Goal: Task Accomplishment & Management: Manage account settings

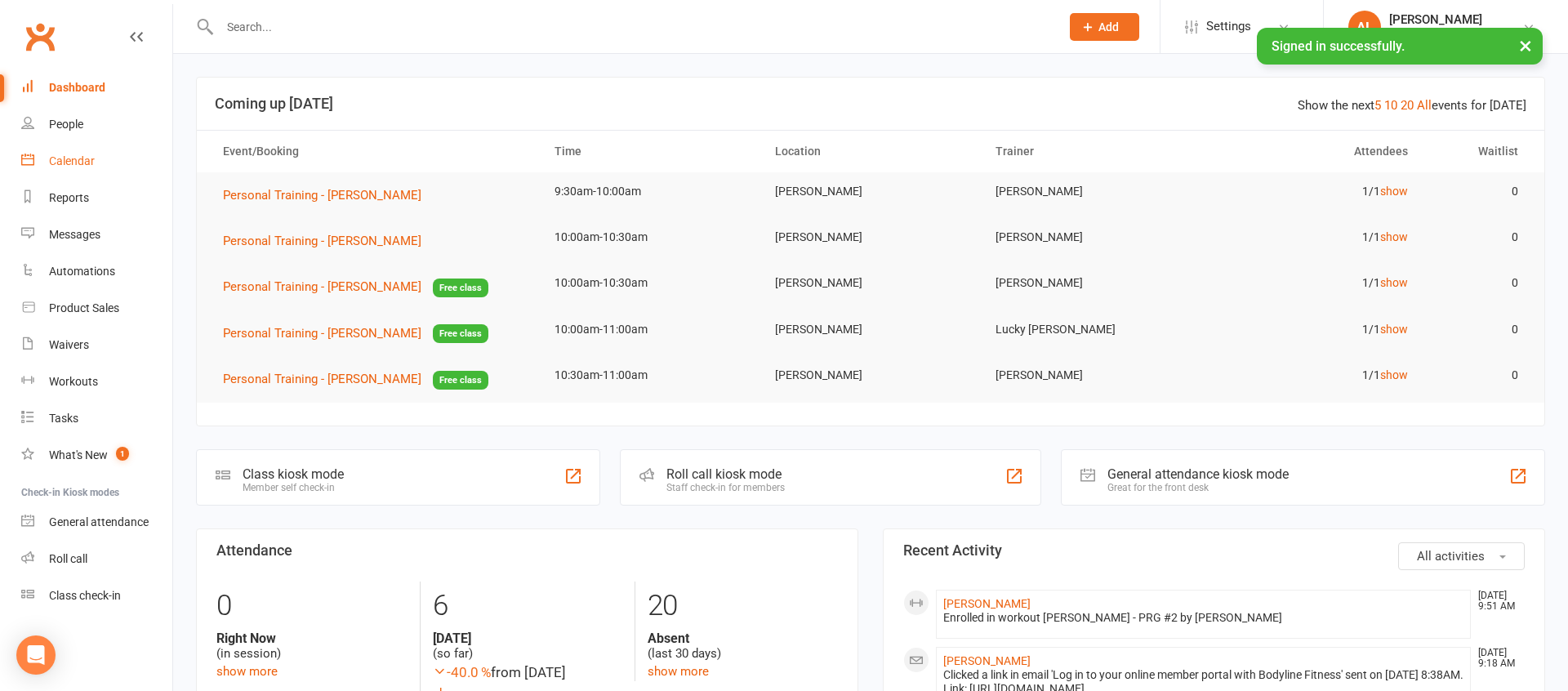
click at [121, 157] on link "Calendar" at bounding box center [96, 161] width 151 height 37
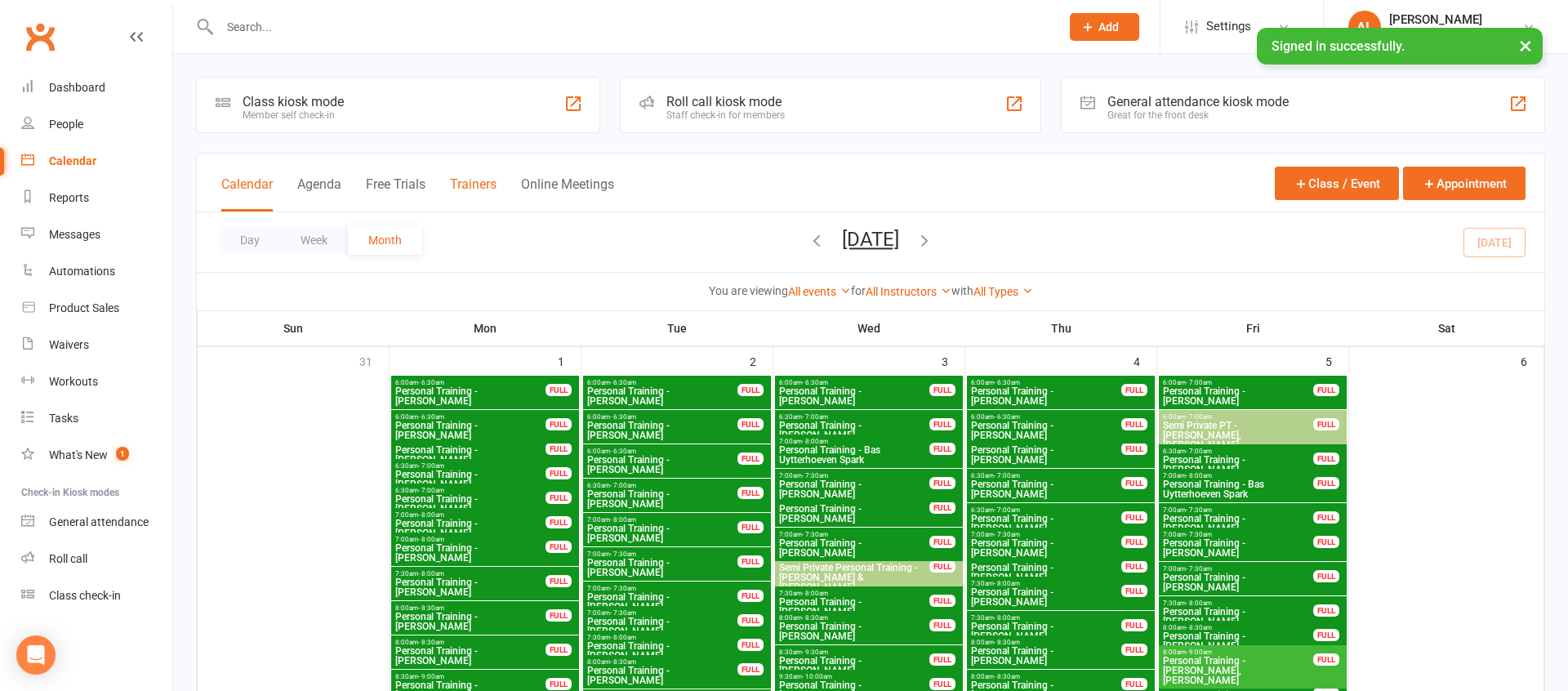
click at [471, 188] on button "Trainers" at bounding box center [473, 193] width 47 height 35
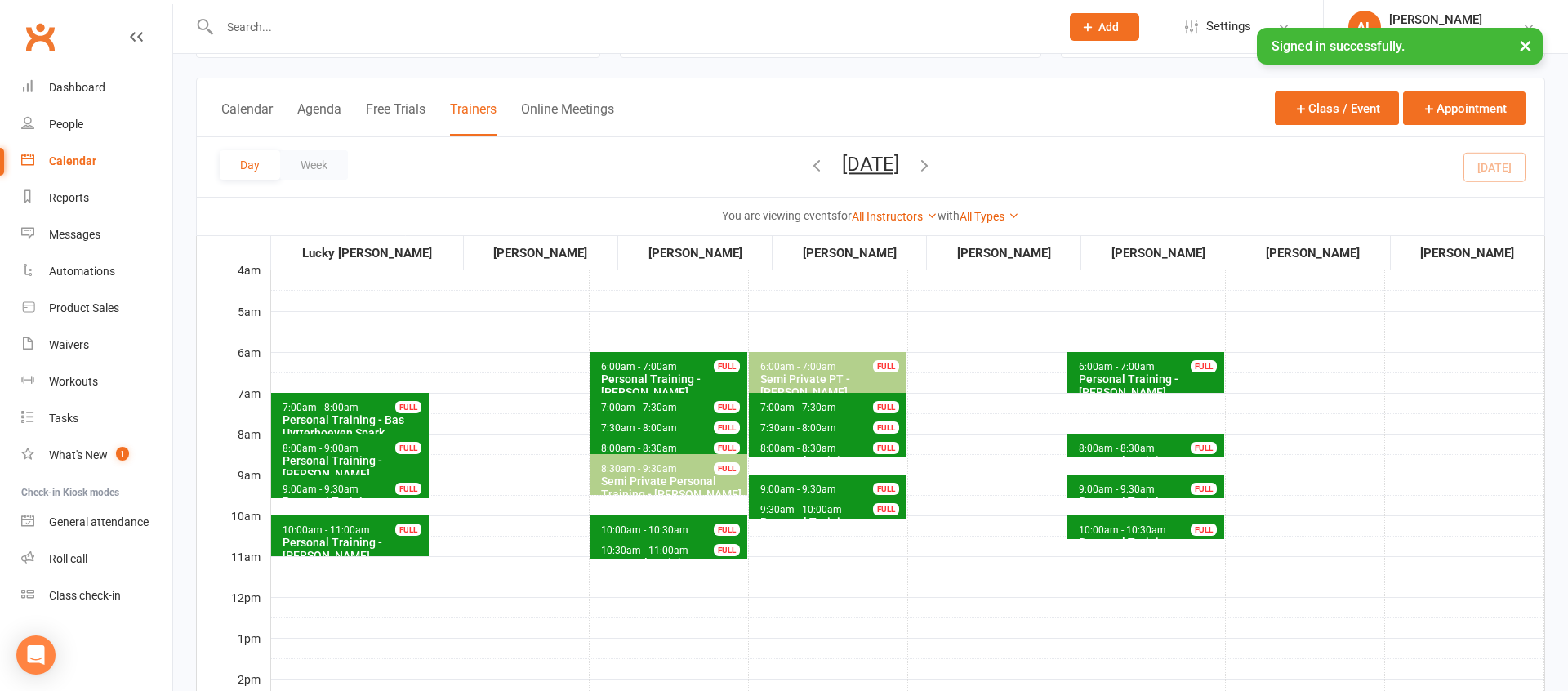
scroll to position [148, 0]
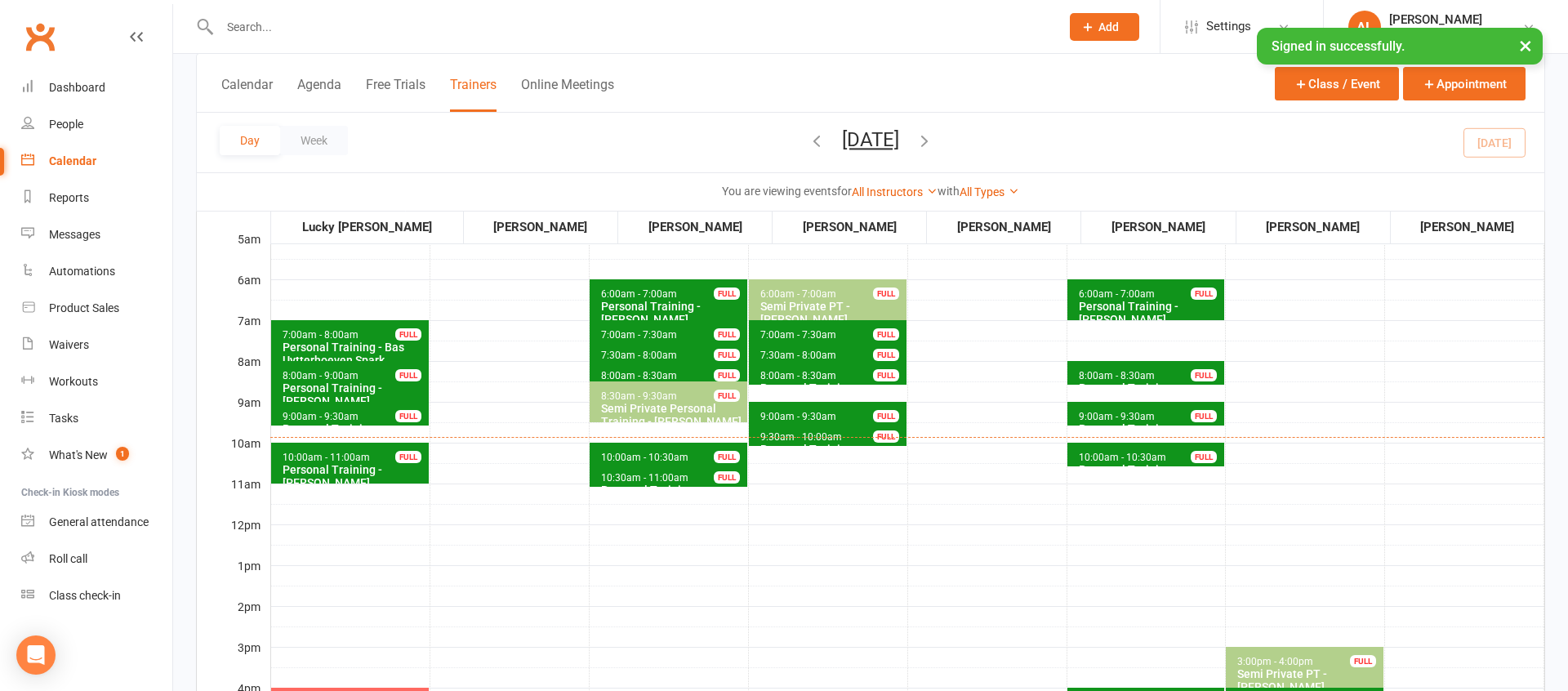
click at [841, 141] on button "[DATE]" at bounding box center [870, 139] width 57 height 23
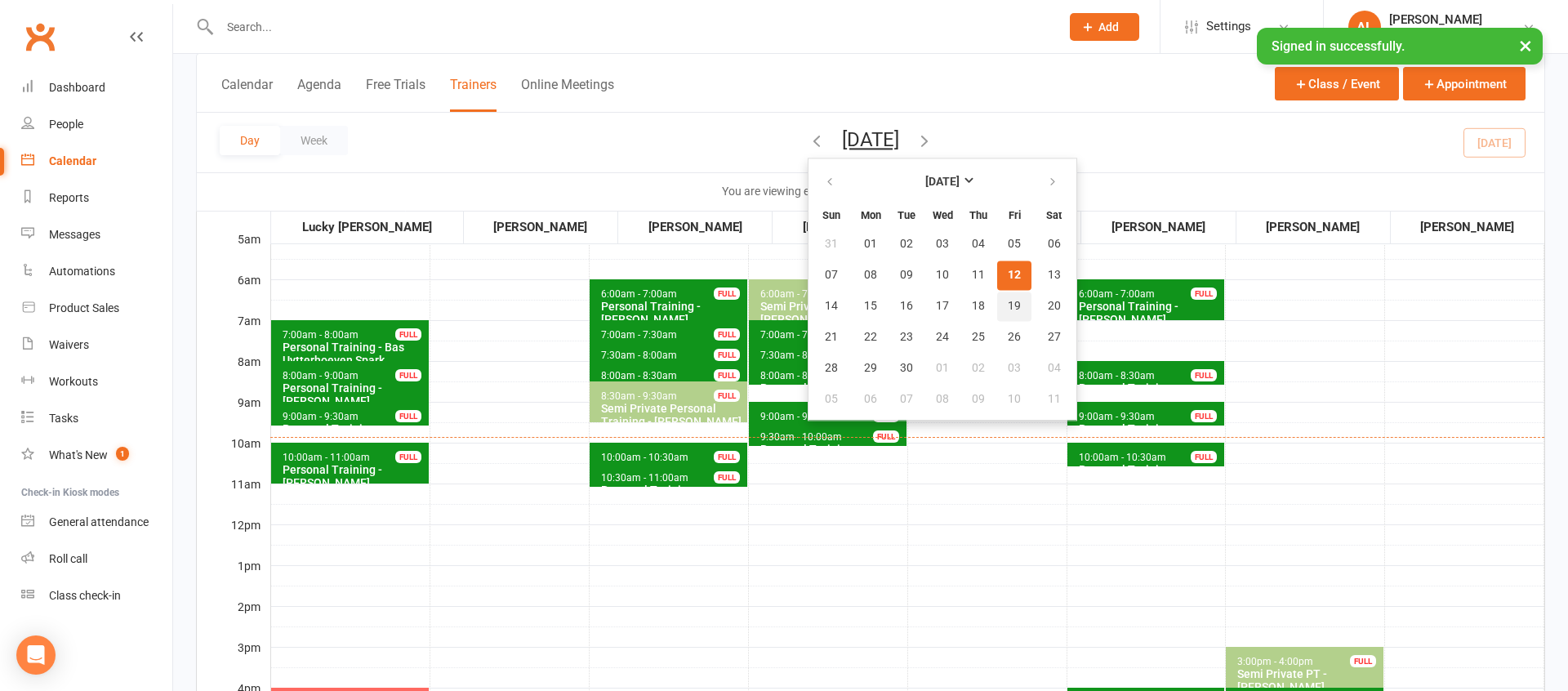
click at [997, 310] on button "19" at bounding box center [1014, 306] width 35 height 30
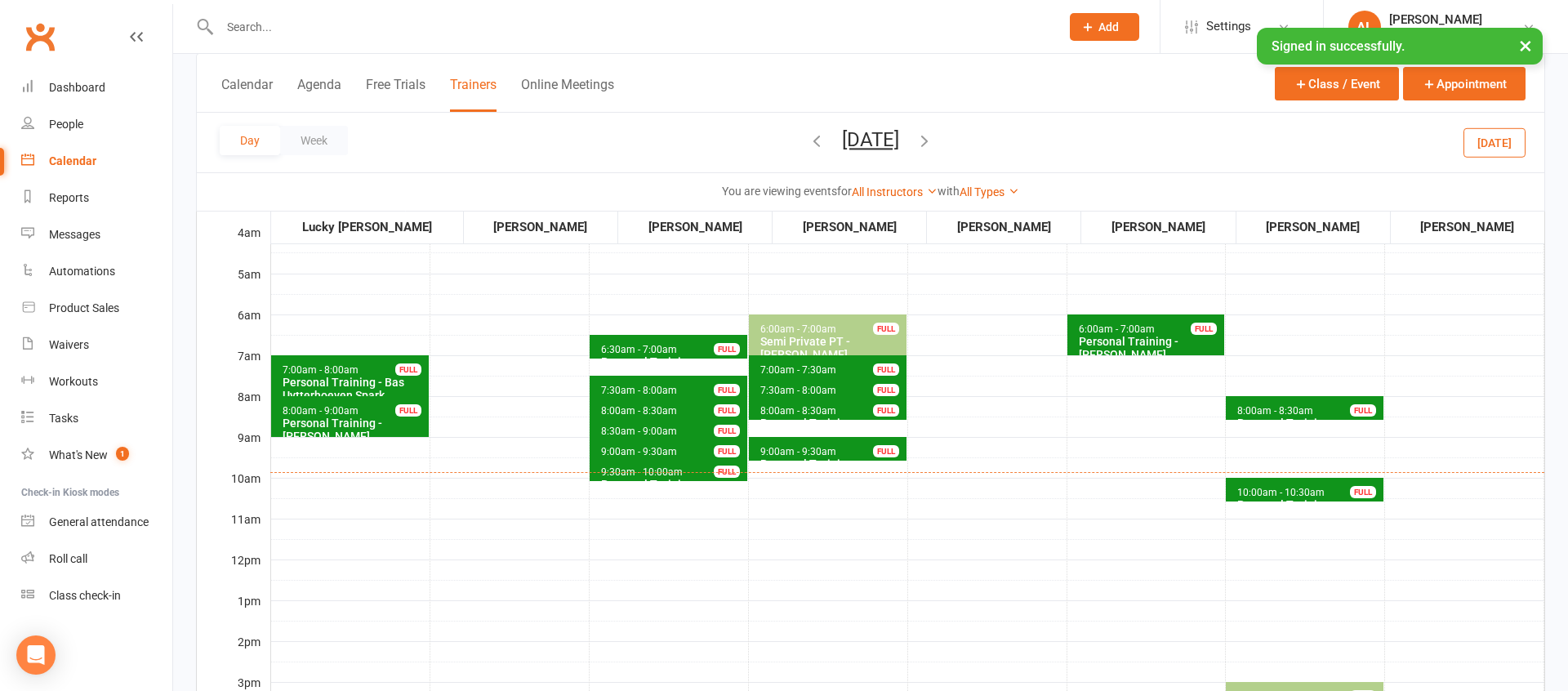
scroll to position [110, 0]
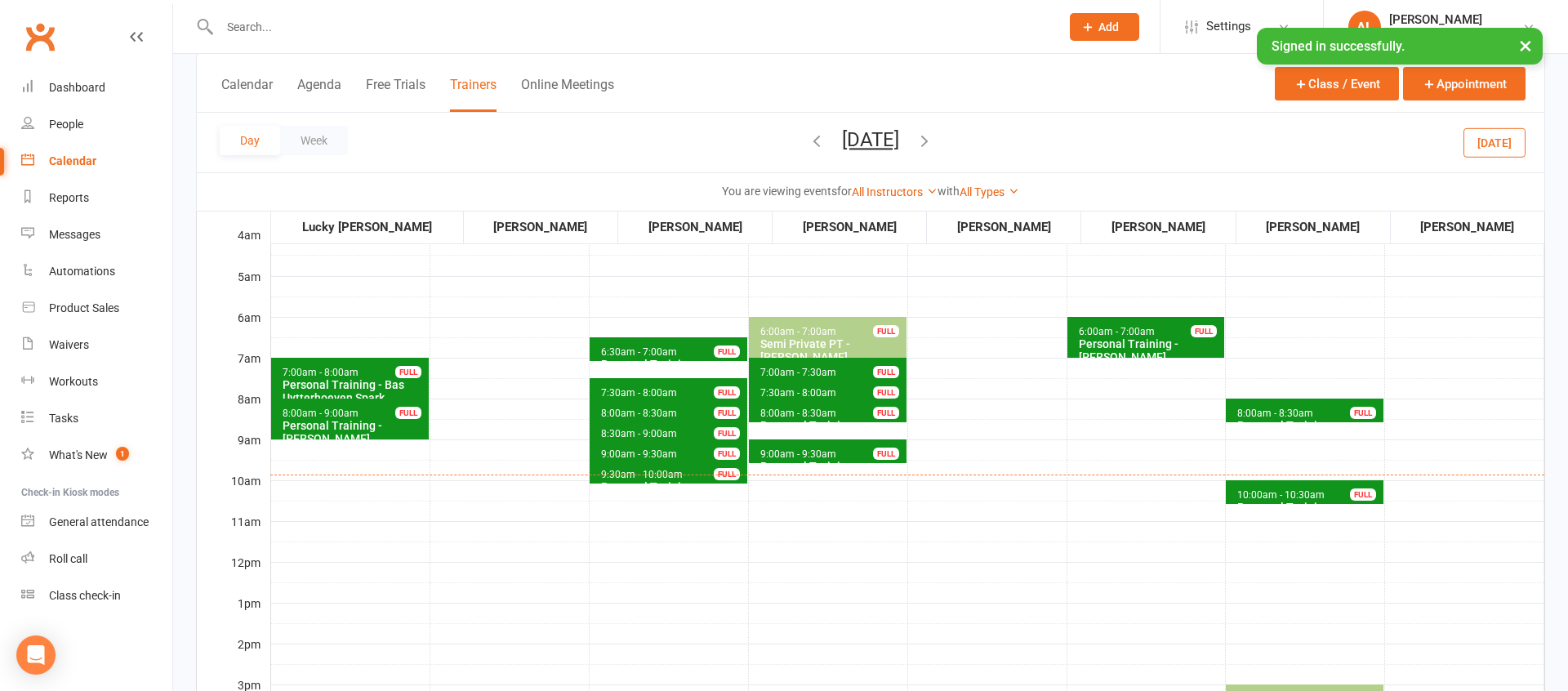
click at [860, 150] on button "[DATE]" at bounding box center [870, 139] width 57 height 23
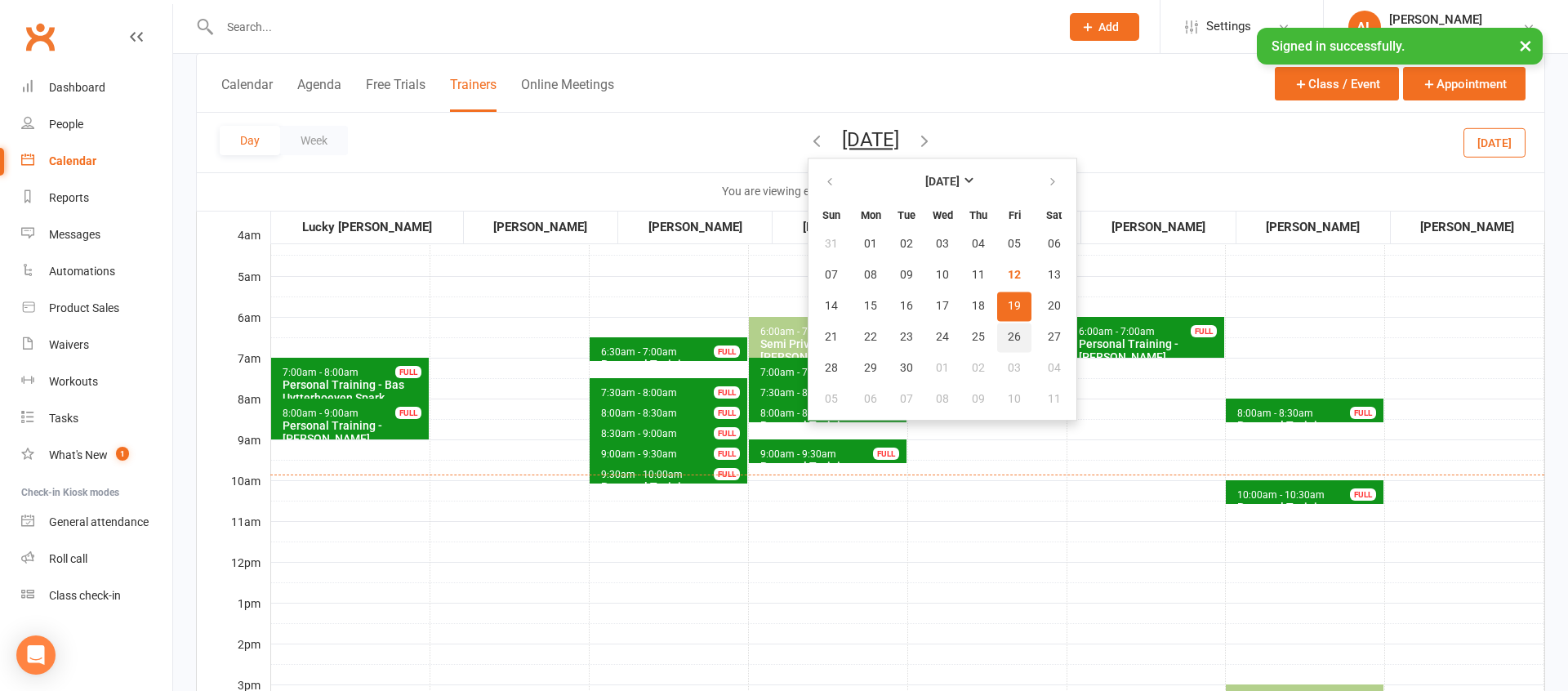
click at [997, 336] on button "26" at bounding box center [1014, 337] width 35 height 30
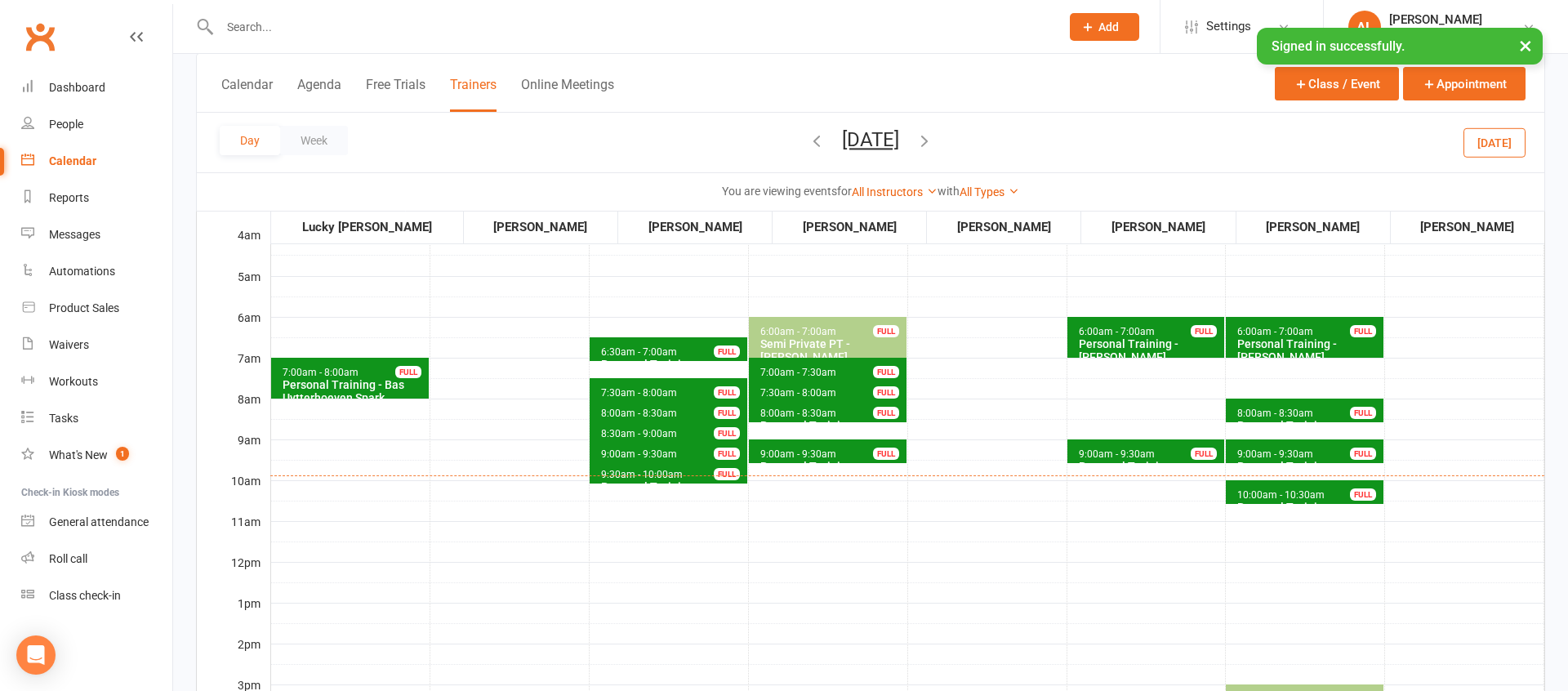
click at [1106, 339] on div "Personal Training - [PERSON_NAME]" at bounding box center [1150, 350] width 144 height 26
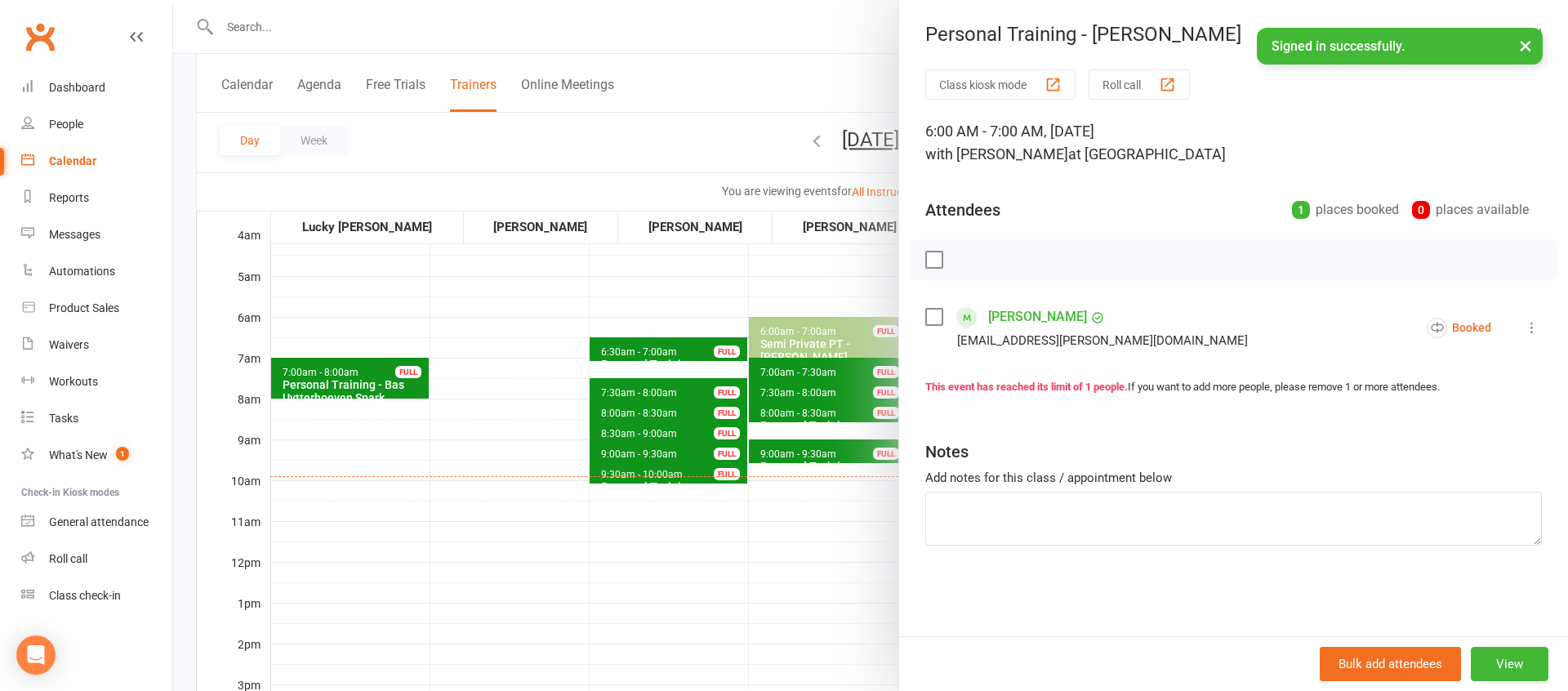
click at [593, 295] on div at bounding box center [870, 345] width 1395 height 691
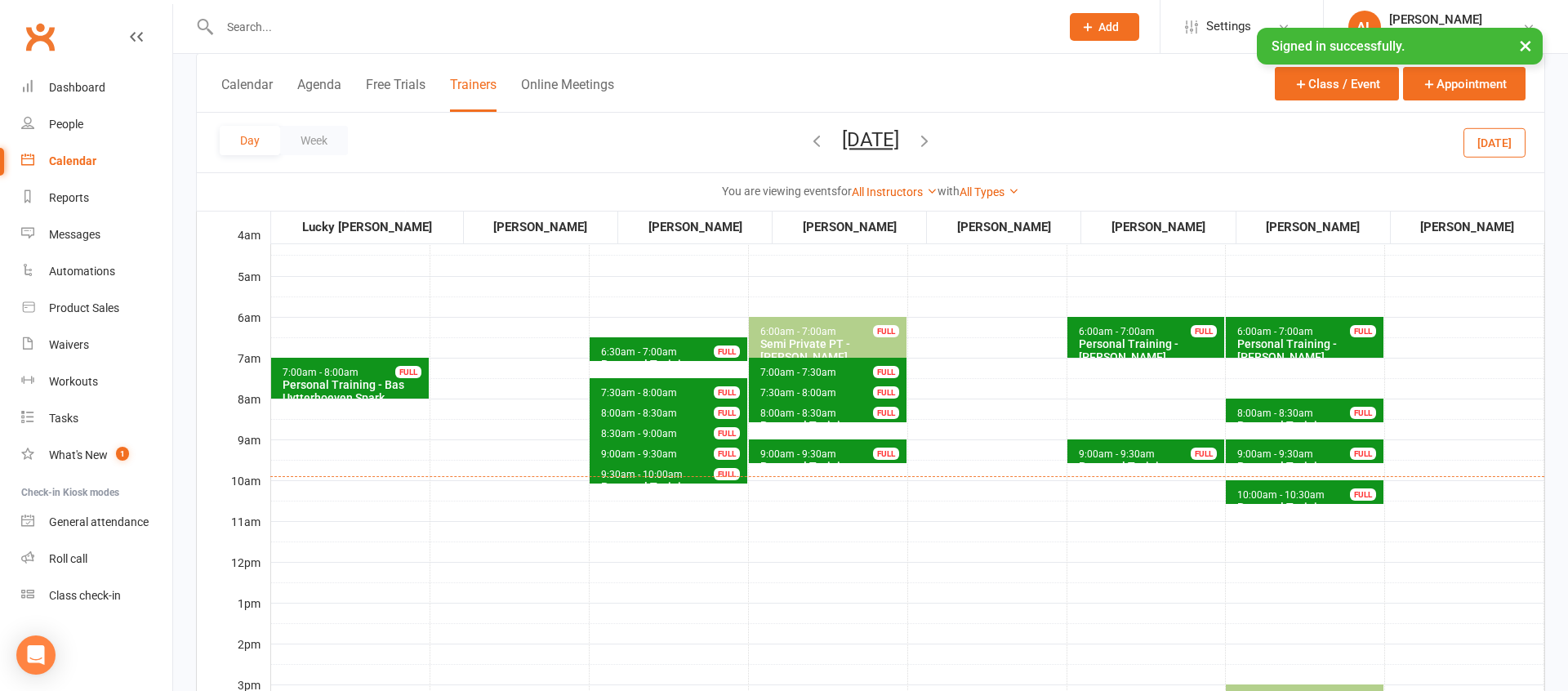
click at [867, 148] on button "[DATE]" at bounding box center [870, 139] width 57 height 23
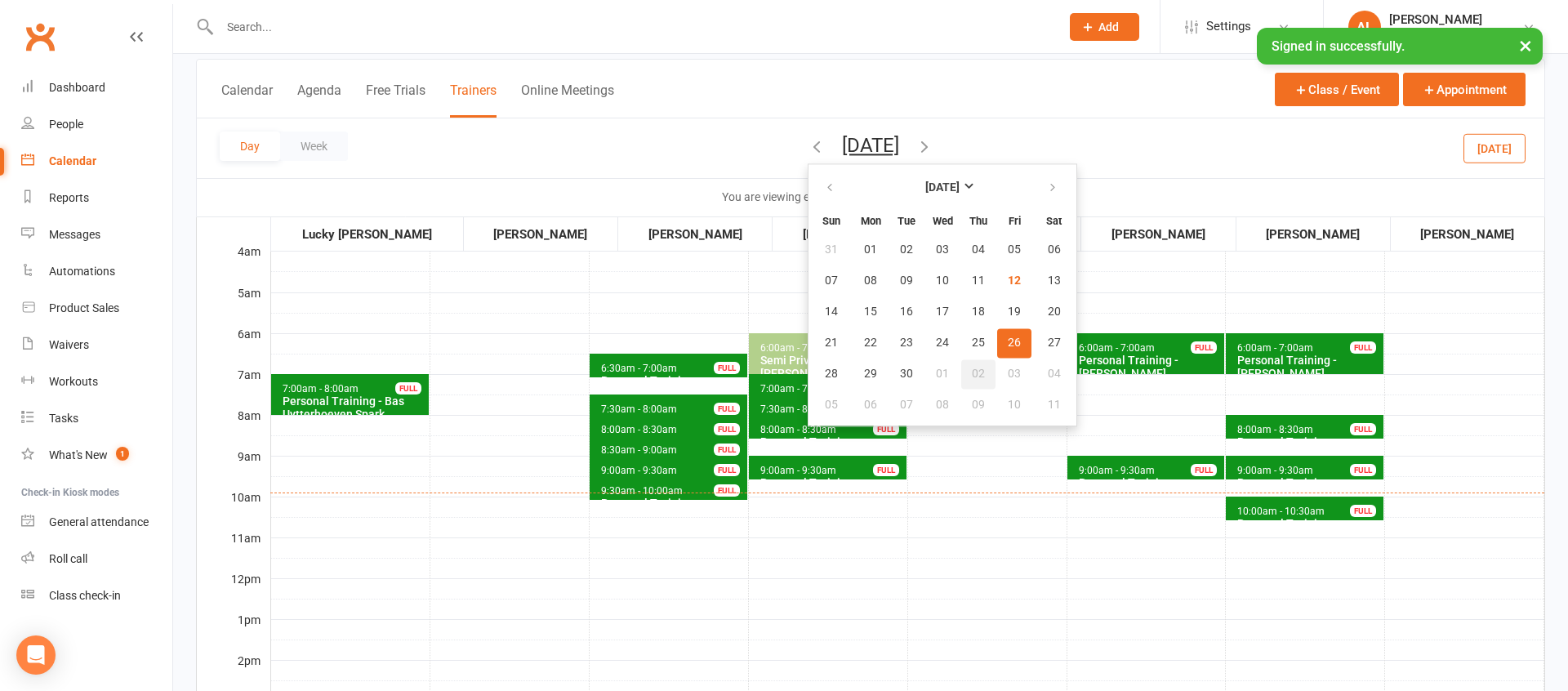
scroll to position [92, 0]
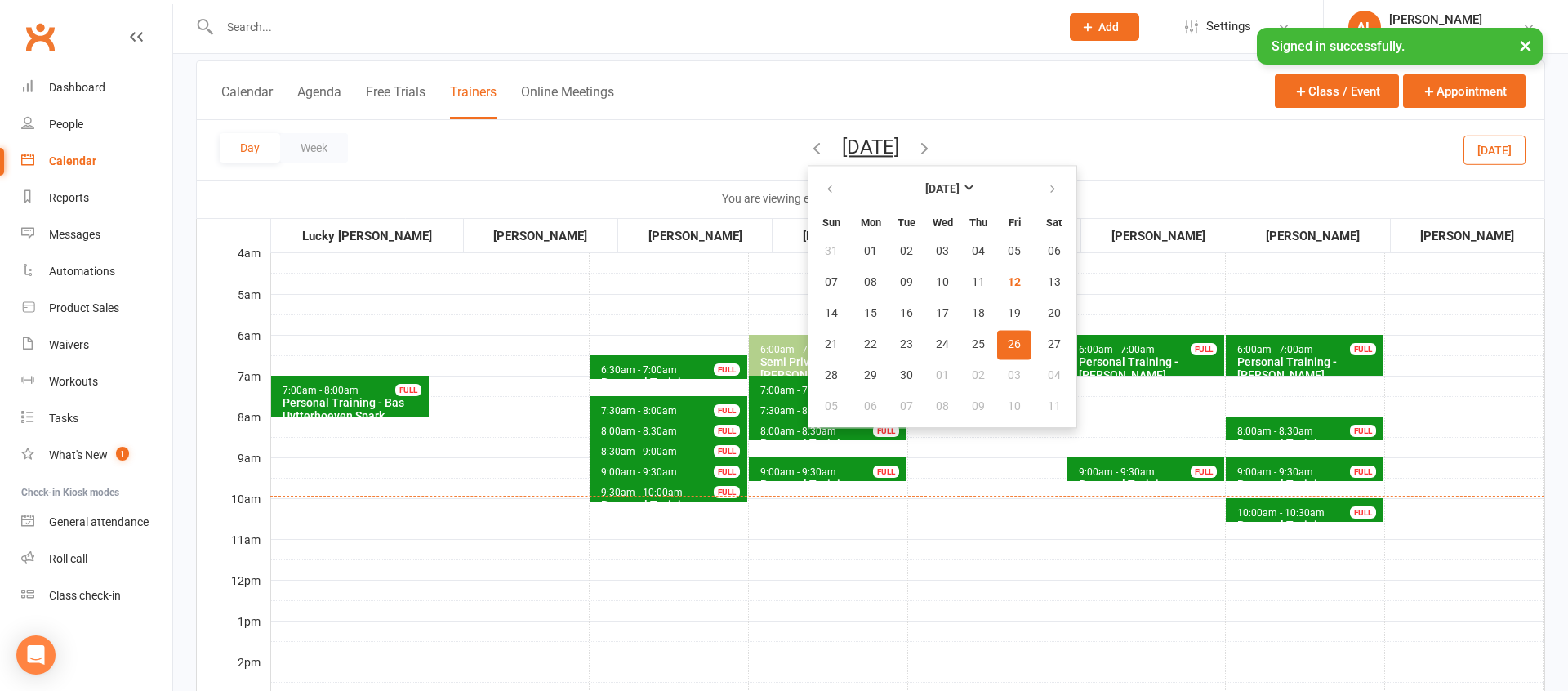
click at [645, 289] on td "6:30am - 7:00am Personal Training - [PERSON_NAME] FULL 7:30am - 8:00am Personal…" at bounding box center [669, 661] width 160 height 817
click at [841, 136] on button "[DATE]" at bounding box center [870, 147] width 57 height 23
